Goal: Information Seeking & Learning: Check status

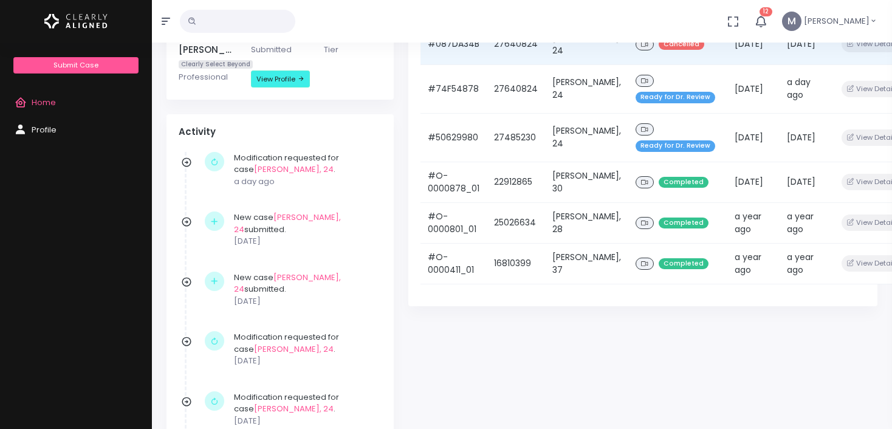
scroll to position [226, 0]
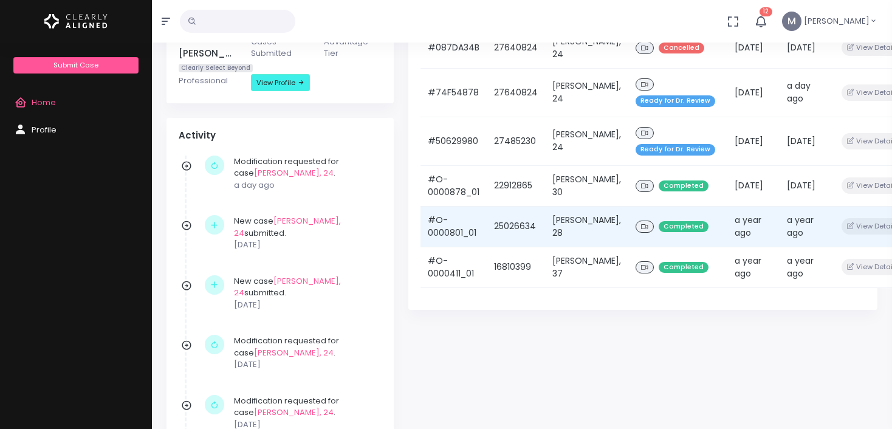
click at [455, 247] on td "#O-0000801_01" at bounding box center [454, 226] width 66 height 41
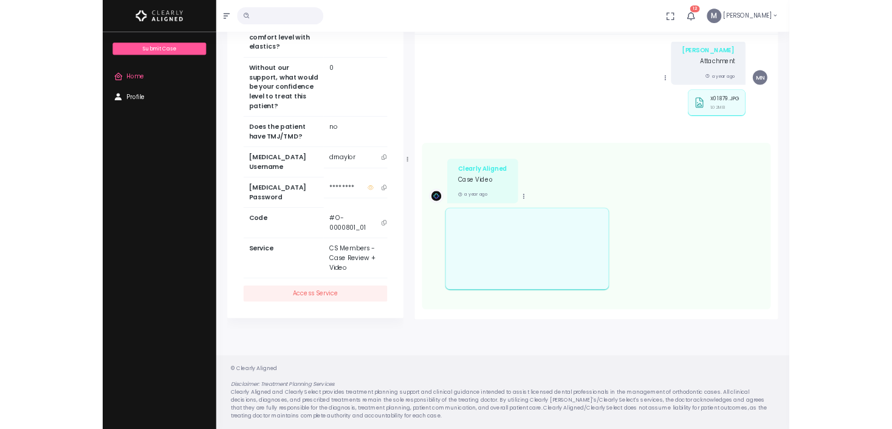
scroll to position [155, 0]
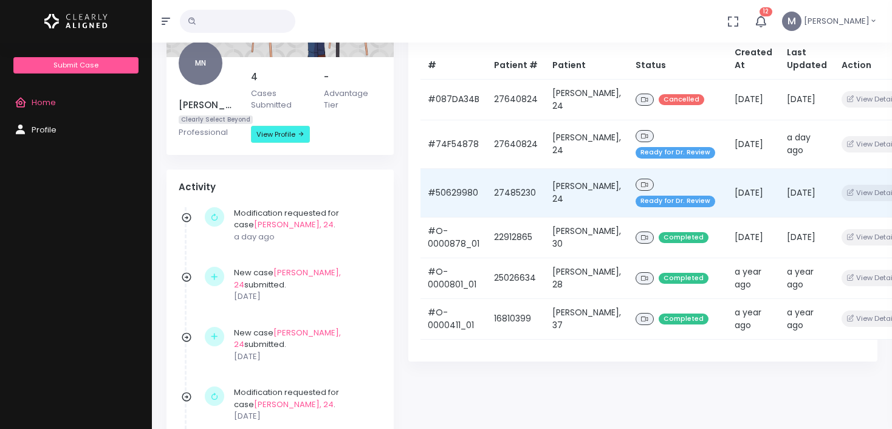
scroll to position [177, 0]
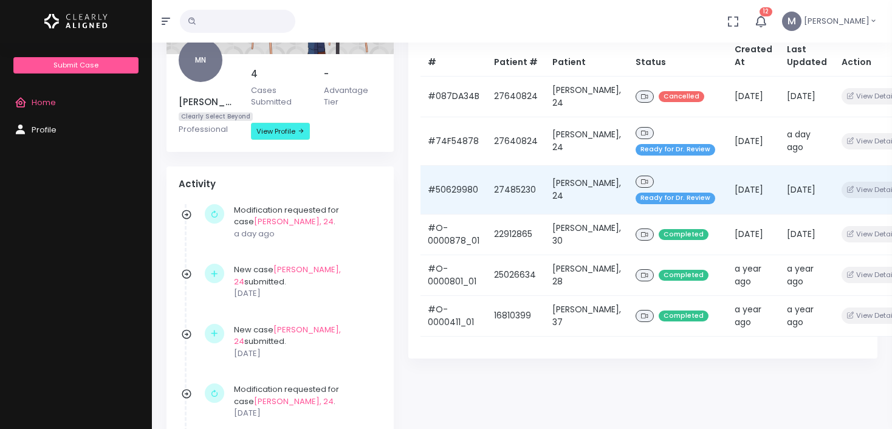
click at [515, 213] on td "27485230" at bounding box center [516, 189] width 58 height 49
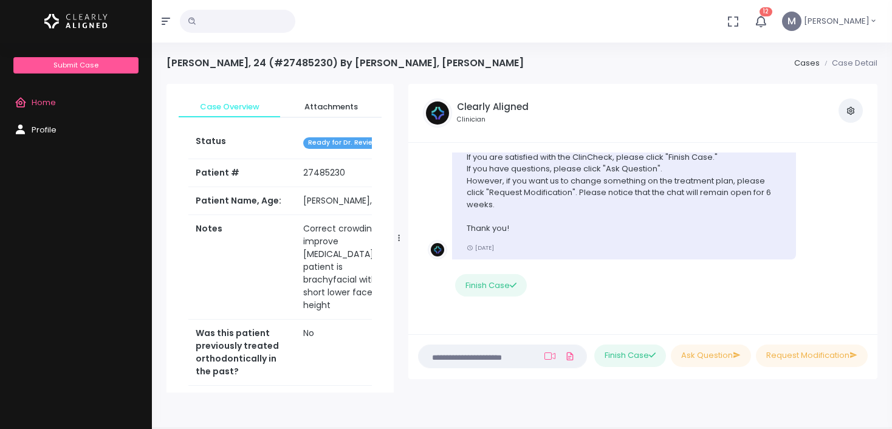
click at [49, 129] on span "Profile" at bounding box center [44, 130] width 25 height 12
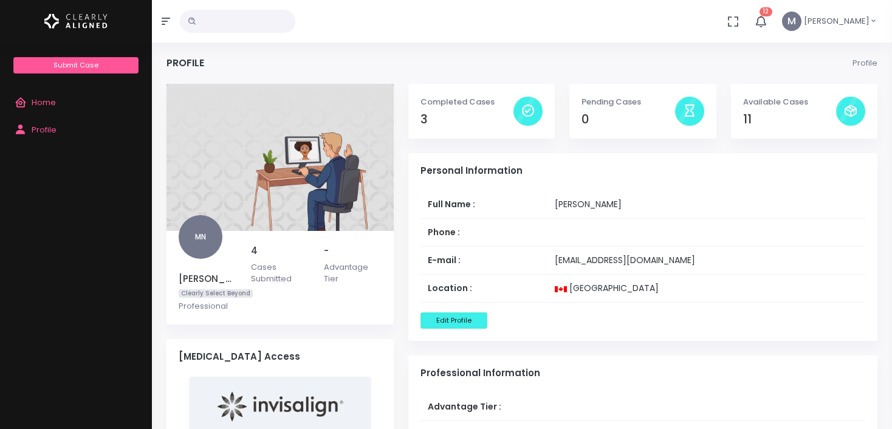
click at [822, 22] on span "[PERSON_NAME]" at bounding box center [837, 21] width 66 height 12
click at [756, 21] on icon "button" at bounding box center [760, 21] width 13 height 13
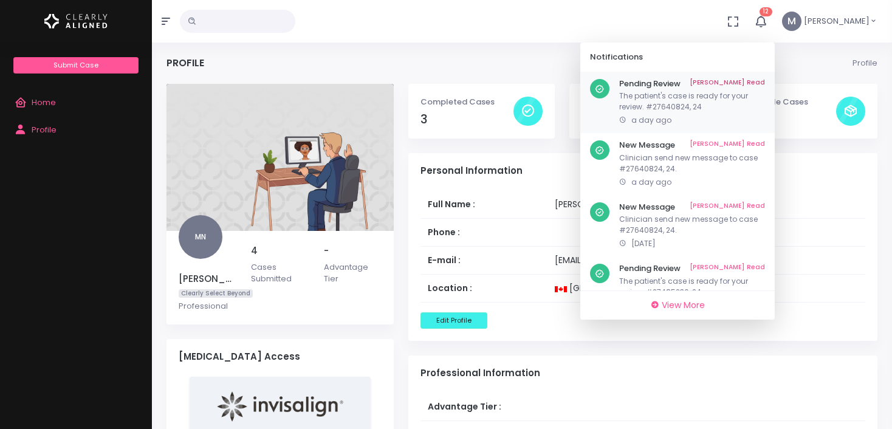
click at [677, 111] on p "The patient's case is ready for your review. #27640824, 24" at bounding box center [692, 102] width 146 height 22
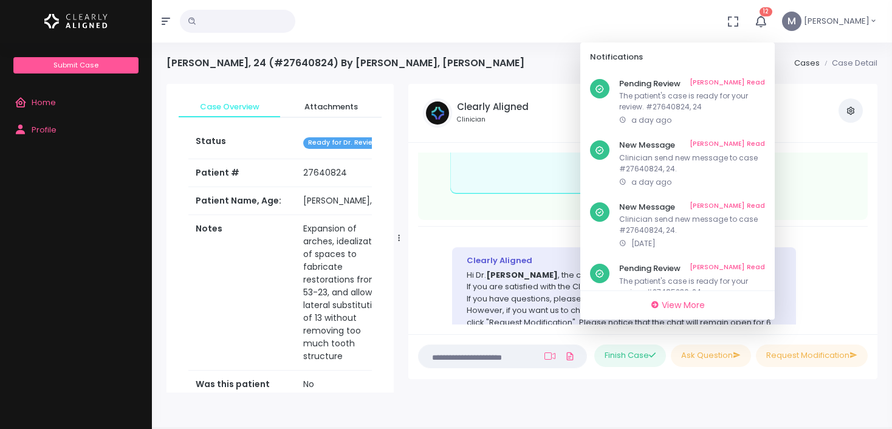
scroll to position [177, 0]
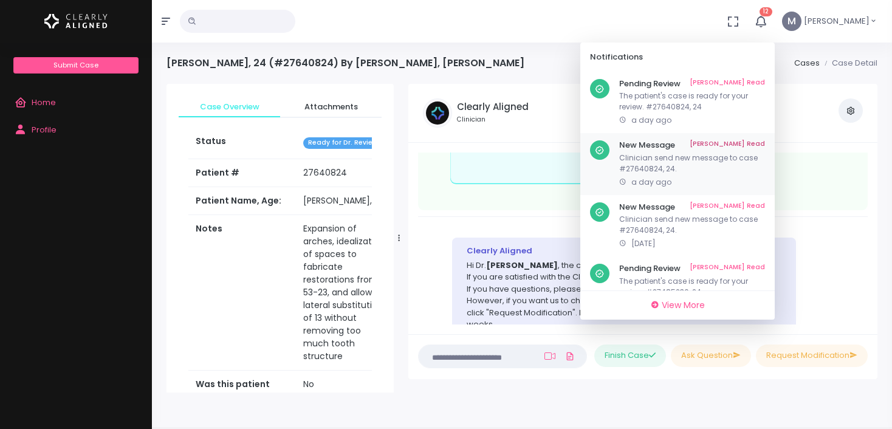
click at [683, 156] on p "Clinician send new message to case #27640824, 24." at bounding box center [692, 164] width 146 height 22
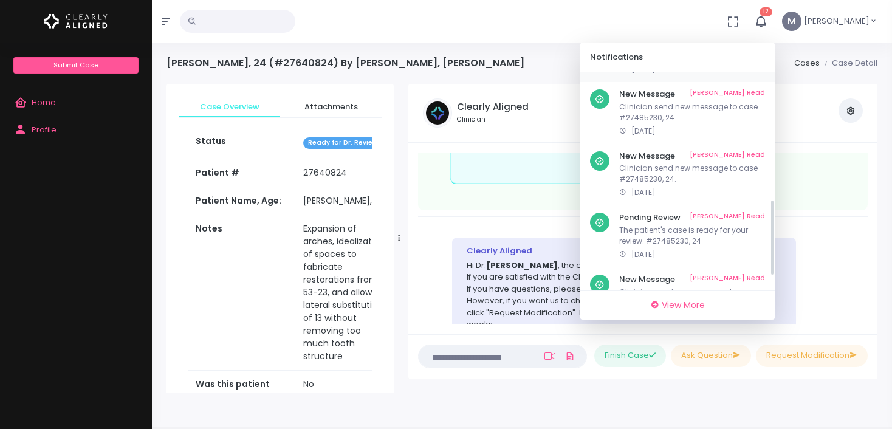
scroll to position [365, 0]
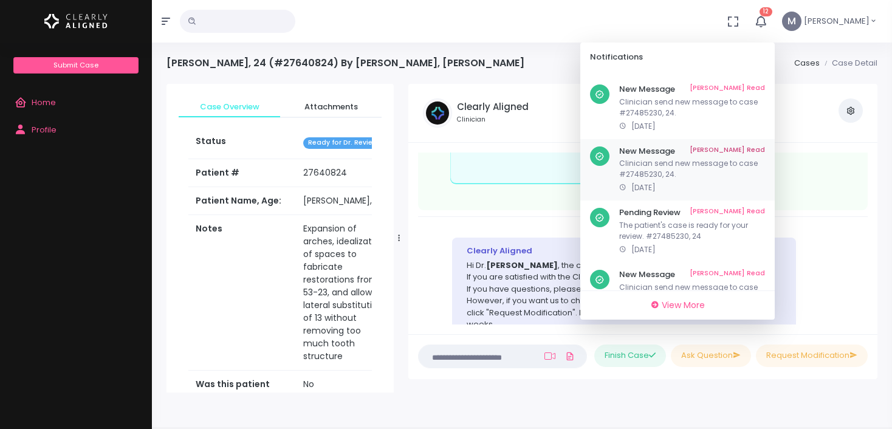
click at [695, 182] on div "Clinician send new message to case #27485230, 24. [DATE]" at bounding box center [692, 175] width 146 height 35
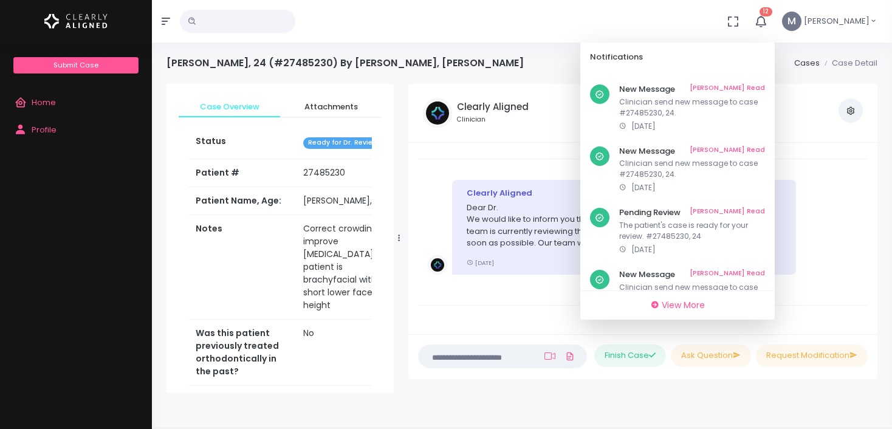
click at [422, 186] on li "Clearly Aligned Dear Dr. We would like to inform you that we have successfully …" at bounding box center [643, 234] width 450 height 129
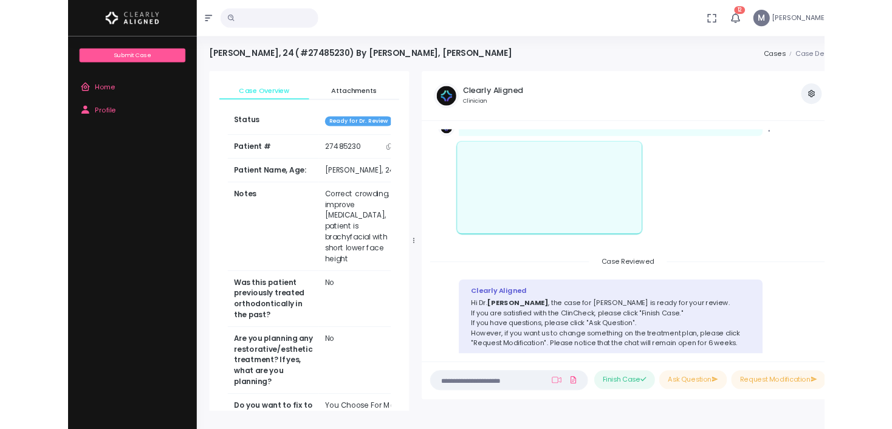
scroll to position [602, 0]
